Goal: Feedback & Contribution: Submit feedback/report problem

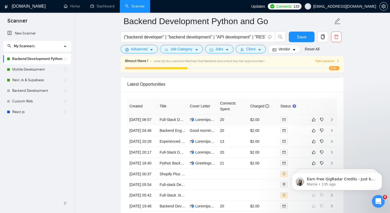
scroll to position [1366, 0]
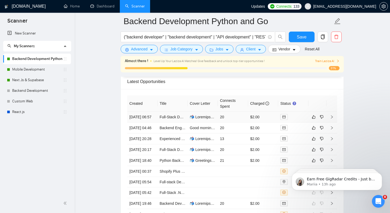
click at [227, 122] on td "20" at bounding box center [233, 117] width 30 height 11
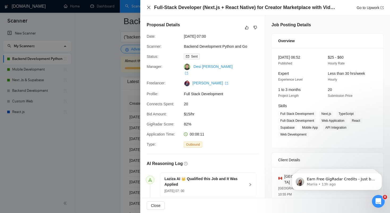
click at [148, 7] on icon "close" at bounding box center [149, 7] width 4 height 4
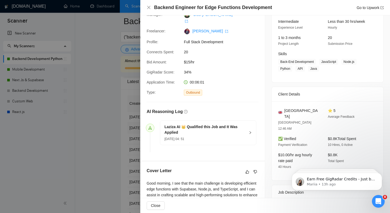
scroll to position [109, 0]
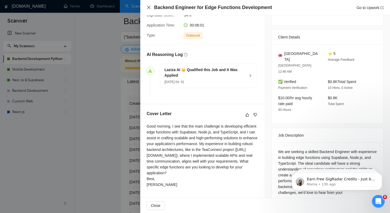
click at [148, 9] on icon "close" at bounding box center [149, 7] width 4 height 4
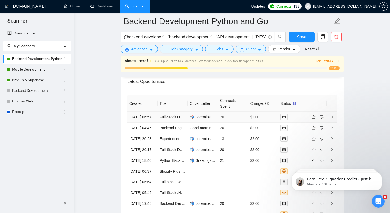
click at [234, 115] on td "20" at bounding box center [233, 117] width 30 height 11
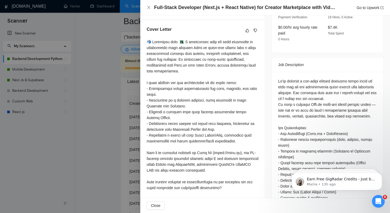
scroll to position [192, 0]
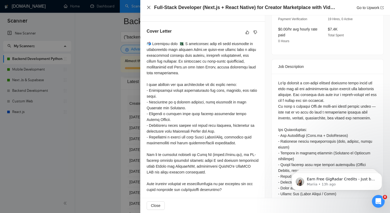
click at [149, 7] on icon "close" at bounding box center [148, 7] width 3 height 3
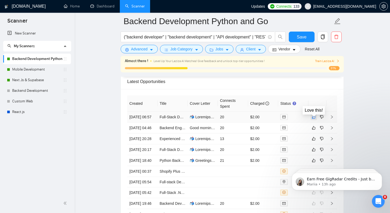
click at [314, 119] on icon "like" at bounding box center [314, 117] width 4 height 4
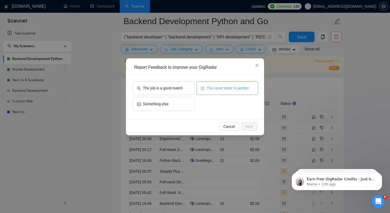
click at [221, 85] on button "The cover letter is perfect" at bounding box center [228, 88] width 62 height 14
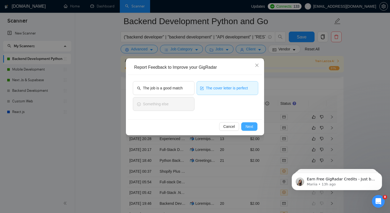
click at [252, 127] on span "Next" at bounding box center [250, 127] width 8 height 6
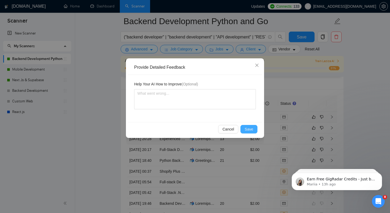
click at [249, 129] on span "Save" at bounding box center [249, 130] width 9 height 6
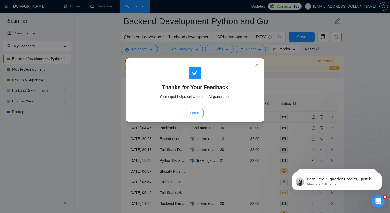
click at [191, 112] on span "Done" at bounding box center [194, 113] width 9 height 6
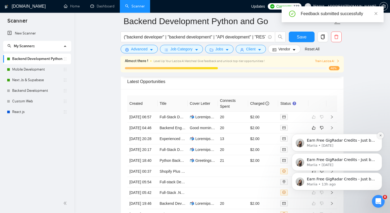
click at [380, 134] on button "Dismiss notification" at bounding box center [380, 135] width 7 height 7
click at [380, 156] on icon "Dismiss notification" at bounding box center [380, 155] width 3 height 3
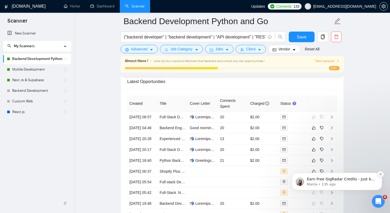
click at [380, 176] on icon "Dismiss notification" at bounding box center [380, 174] width 3 height 3
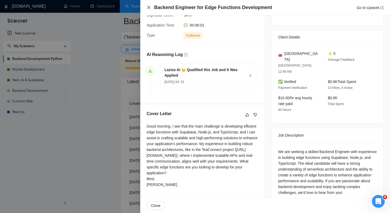
click at [148, 7] on icon "close" at bounding box center [149, 7] width 4 height 4
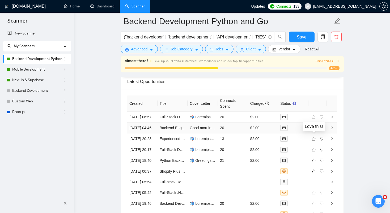
click at [313, 130] on icon "like" at bounding box center [313, 127] width 3 height 3
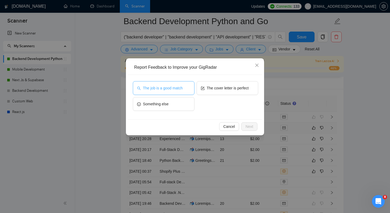
click at [183, 89] on span "The job is a good match" at bounding box center [163, 88] width 40 height 6
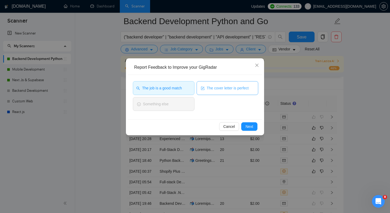
click at [210, 89] on span "The cover letter is perfect" at bounding box center [228, 88] width 42 height 6
click at [249, 127] on span "Next" at bounding box center [250, 127] width 8 height 6
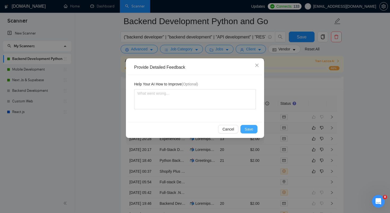
click at [251, 128] on span "Save" at bounding box center [249, 130] width 9 height 6
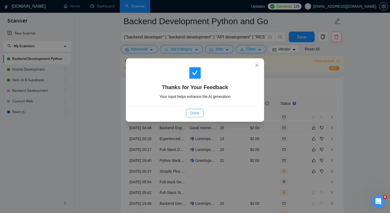
click at [198, 114] on span "Done" at bounding box center [194, 113] width 9 height 6
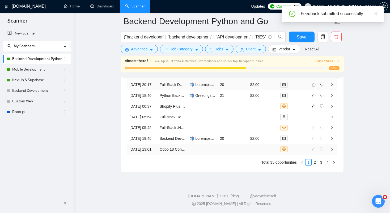
scroll to position [1442, 0]
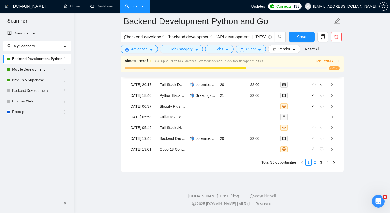
click at [316, 166] on link "2" at bounding box center [315, 163] width 6 height 6
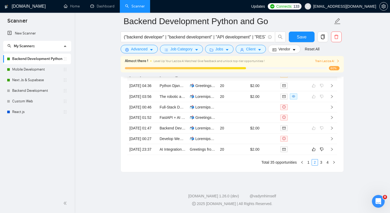
scroll to position [1484, 0]
click at [309, 163] on link "1" at bounding box center [309, 163] width 6 height 6
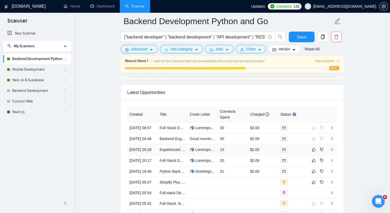
scroll to position [1390, 0]
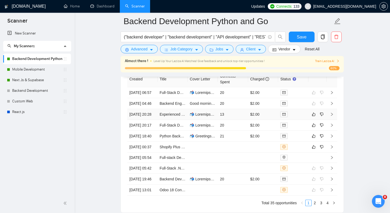
click at [235, 120] on td "13" at bounding box center [233, 114] width 30 height 11
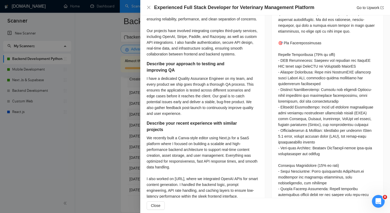
scroll to position [293, 0]
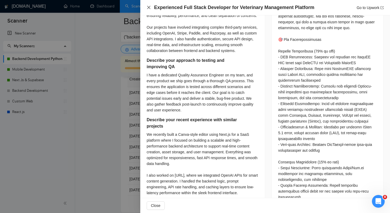
click at [147, 8] on icon "close" at bounding box center [149, 7] width 4 height 4
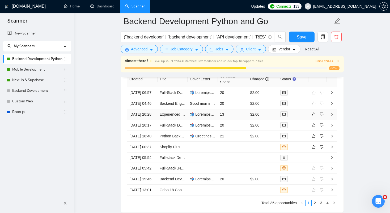
click at [233, 120] on td "13" at bounding box center [233, 114] width 30 height 11
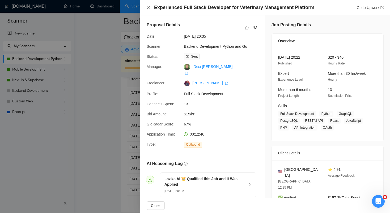
click at [150, 6] on icon "close" at bounding box center [149, 7] width 4 height 4
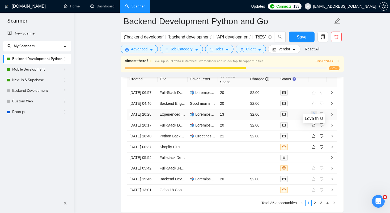
click at [313, 117] on icon "like" at bounding box center [314, 114] width 4 height 4
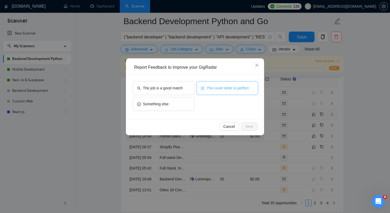
click at [211, 86] on span "The cover letter is perfect" at bounding box center [228, 88] width 42 height 6
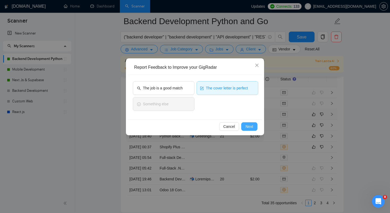
click at [248, 127] on span "Next" at bounding box center [250, 127] width 8 height 6
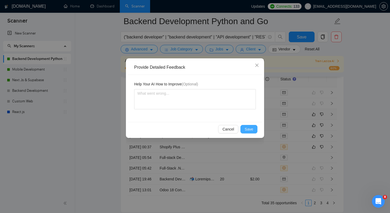
click at [250, 132] on span "Save" at bounding box center [249, 130] width 9 height 6
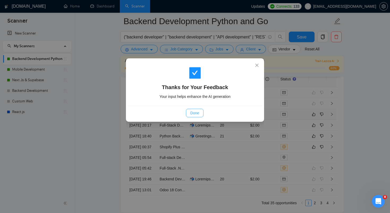
click at [197, 114] on span "Done" at bounding box center [194, 113] width 9 height 6
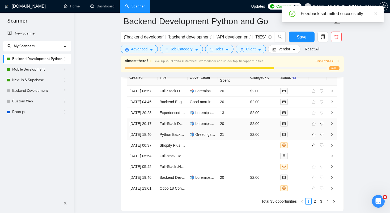
scroll to position [1364, 0]
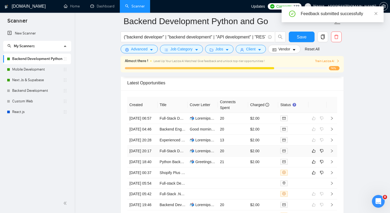
click at [238, 157] on td "20" at bounding box center [233, 151] width 30 height 11
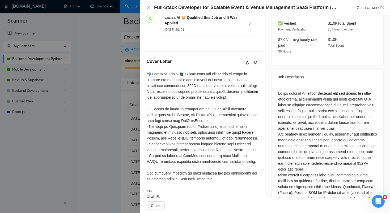
scroll to position [157, 0]
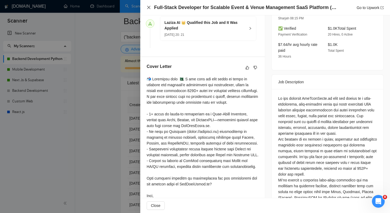
click at [150, 7] on icon "close" at bounding box center [149, 7] width 4 height 4
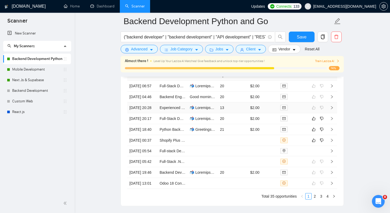
scroll to position [1412, 0]
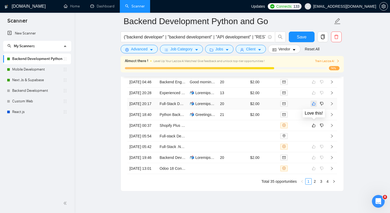
click at [315, 106] on icon "like" at bounding box center [314, 104] width 4 height 4
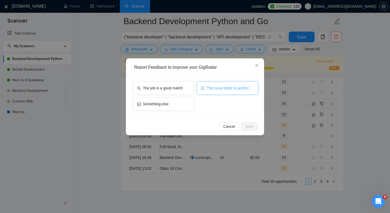
click at [243, 89] on span "The cover letter is perfect" at bounding box center [228, 88] width 42 height 6
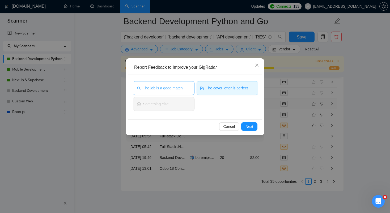
click at [172, 88] on span "The job is a good match" at bounding box center [163, 88] width 40 height 6
click at [255, 128] on button "Next" at bounding box center [249, 127] width 16 height 9
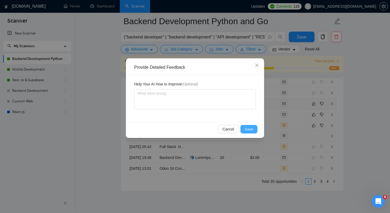
click at [249, 131] on span "Save" at bounding box center [249, 130] width 9 height 6
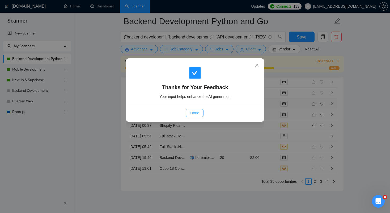
click at [200, 116] on button "Done" at bounding box center [194, 113] width 17 height 9
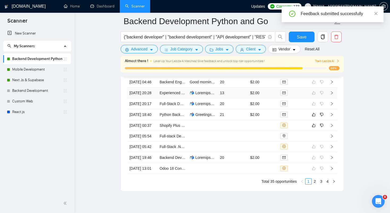
click at [238, 99] on td "13" at bounding box center [233, 93] width 30 height 11
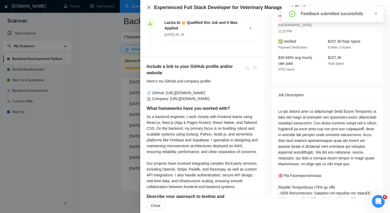
click at [148, 8] on icon "close" at bounding box center [149, 7] width 4 height 4
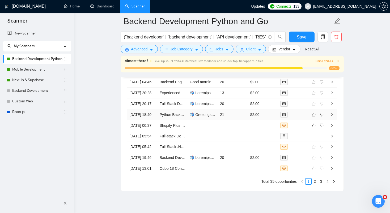
click at [249, 120] on td "$2.00" at bounding box center [263, 115] width 30 height 11
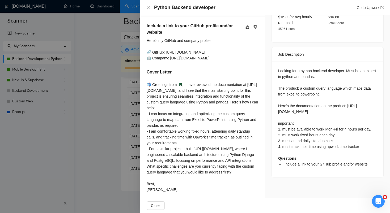
scroll to position [199, 0]
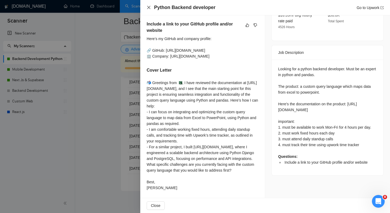
click at [150, 7] on icon "close" at bounding box center [149, 7] width 4 height 4
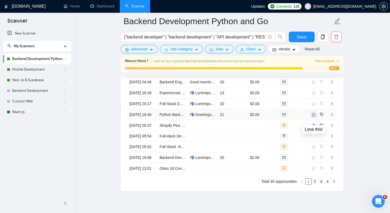
click at [313, 117] on icon "like" at bounding box center [314, 115] width 4 height 4
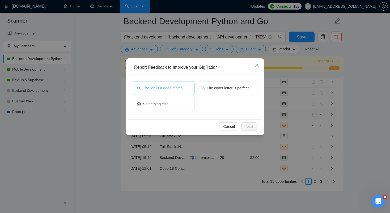
click at [189, 90] on button "The job is a good match" at bounding box center [164, 88] width 62 height 14
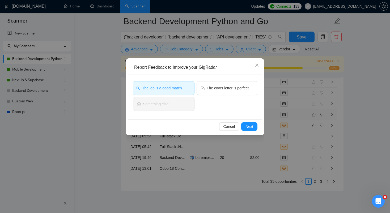
click at [179, 91] on button "The job is a good match" at bounding box center [164, 88] width 62 height 14
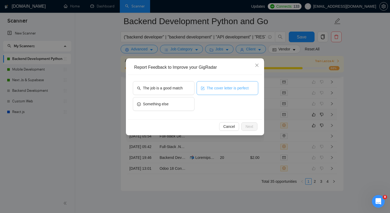
click at [206, 91] on button "The cover letter is perfect" at bounding box center [228, 88] width 62 height 14
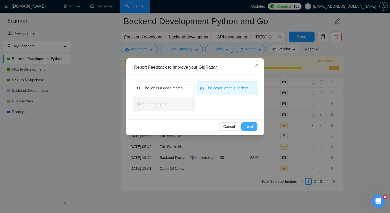
click at [254, 127] on button "Next" at bounding box center [249, 127] width 16 height 9
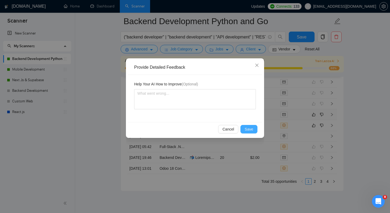
click at [247, 129] on span "Save" at bounding box center [249, 130] width 9 height 6
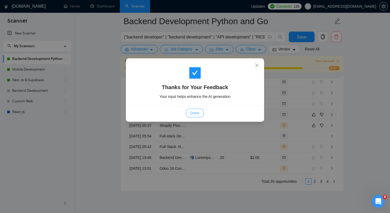
click at [191, 114] on span "Done" at bounding box center [194, 113] width 9 height 6
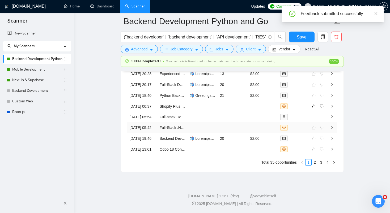
click at [239, 133] on td at bounding box center [233, 128] width 30 height 11
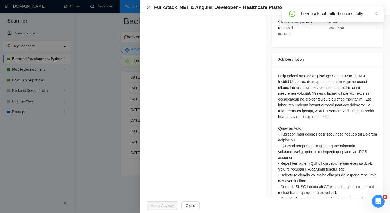
click at [148, 6] on icon "close" at bounding box center [149, 7] width 4 height 4
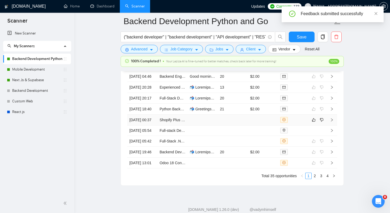
click at [255, 126] on td at bounding box center [263, 120] width 30 height 11
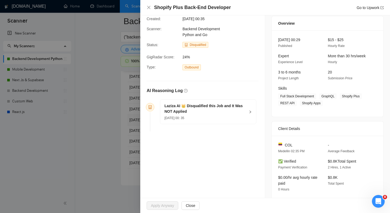
scroll to position [18, 0]
click at [222, 105] on h5 "Laziza AI 👑 Disqualified this Job and It Was NOT Applied" at bounding box center [205, 108] width 81 height 11
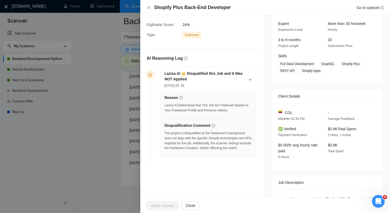
scroll to position [53, 0]
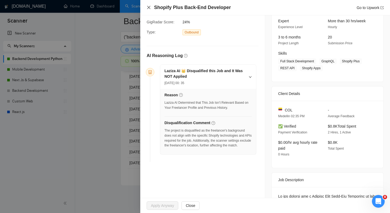
click at [149, 7] on icon "close" at bounding box center [149, 7] width 4 height 4
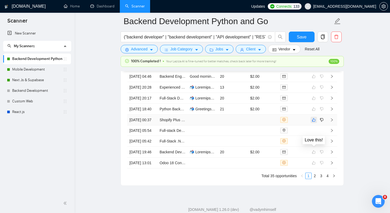
click at [312, 123] on button "button" at bounding box center [314, 120] width 6 height 6
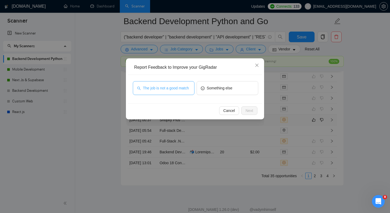
click at [189, 91] on span "The job is not a good match" at bounding box center [166, 88] width 46 height 6
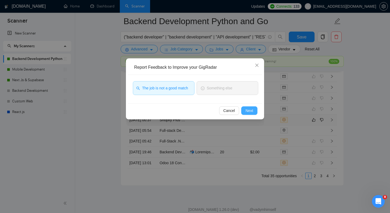
click at [256, 111] on button "Next" at bounding box center [249, 111] width 16 height 9
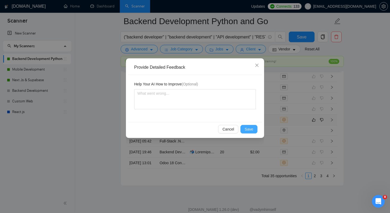
click at [244, 128] on button "Save" at bounding box center [249, 129] width 17 height 9
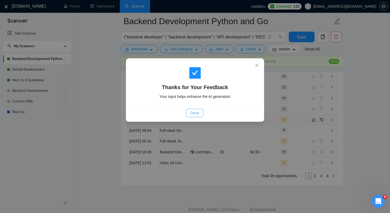
click at [191, 113] on span "Done" at bounding box center [194, 113] width 9 height 6
